Goal: Find contact information: Find contact information

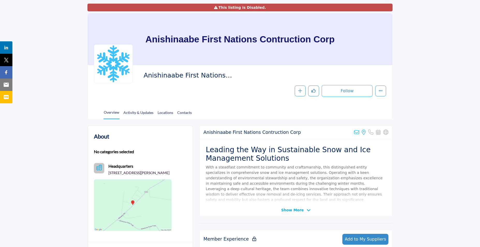
scroll to position [28, 0]
click at [183, 115] on link "Contacts" at bounding box center [184, 114] width 15 height 9
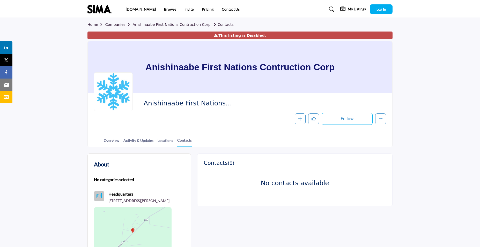
scroll to position [52, 0]
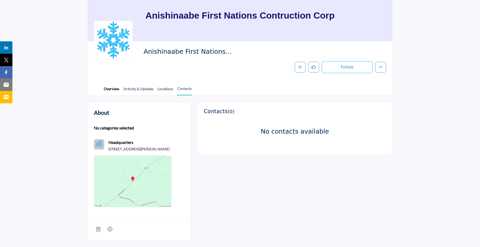
click at [107, 88] on link "Overview" at bounding box center [111, 90] width 16 height 9
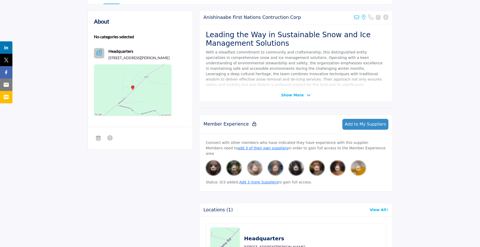
scroll to position [155, 0]
